Goal: Navigation & Orientation: Find specific page/section

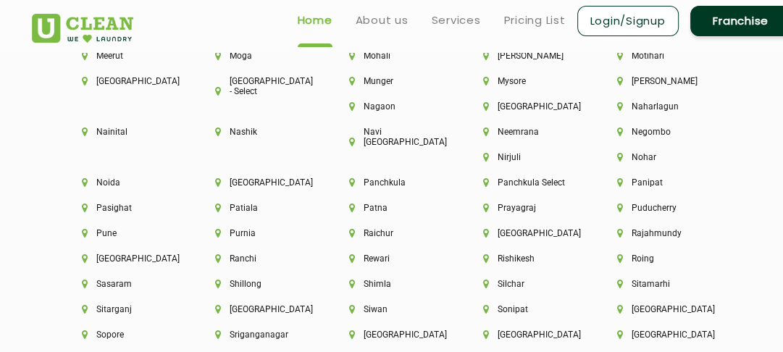
scroll to position [3815, 0]
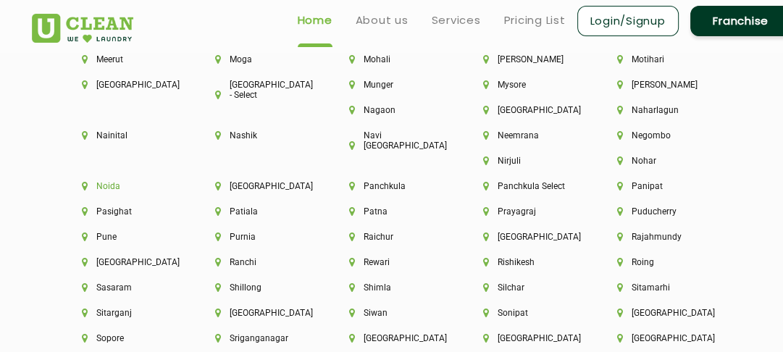
click at [111, 181] on li "Noida" at bounding box center [124, 186] width 85 height 10
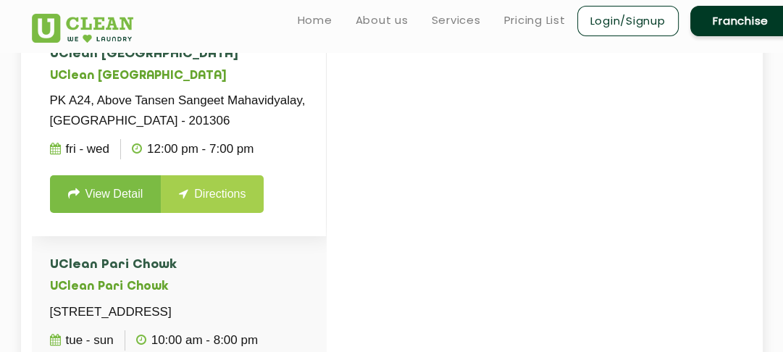
click at [131, 72] on h5 "UClean Sector 122 Noida" at bounding box center [179, 77] width 258 height 14
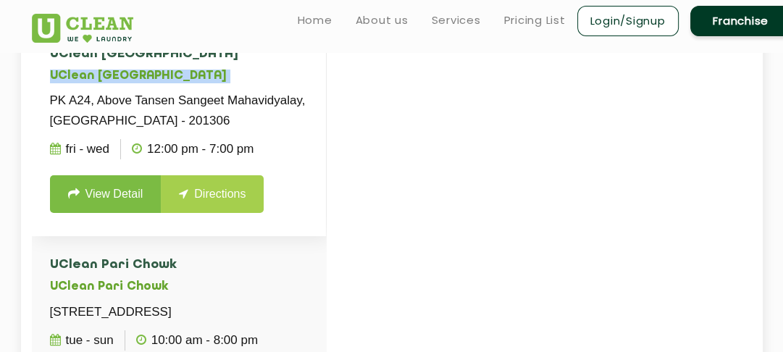
click at [131, 72] on h5 "UClean Sector 122 Noida" at bounding box center [179, 77] width 258 height 14
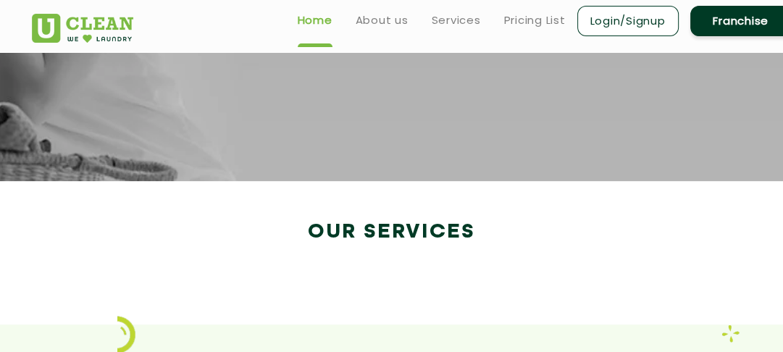
scroll to position [2671, 0]
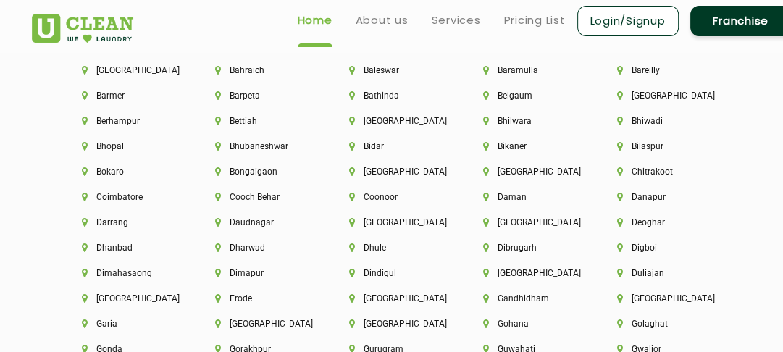
scroll to position [3221, 0]
click at [655, 93] on li "[GEOGRAPHIC_DATA]" at bounding box center [659, 96] width 85 height 10
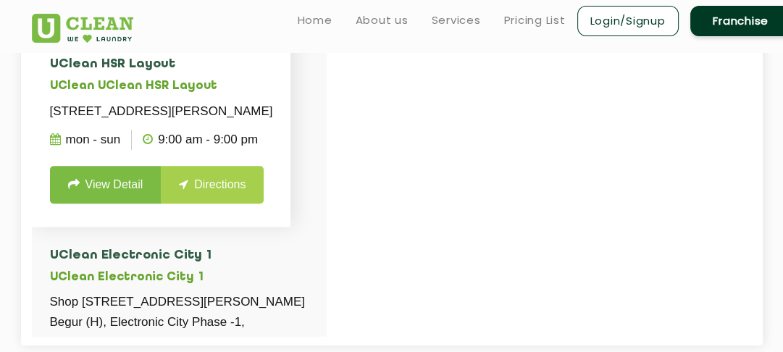
scroll to position [757, 0]
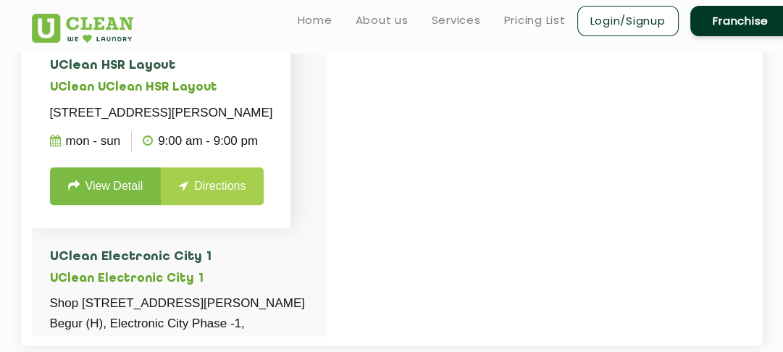
click at [222, 205] on link "Directions" at bounding box center [212, 186] width 103 height 38
